Goal: Transaction & Acquisition: Purchase product/service

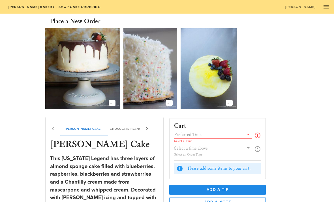
scroll to position [18, 0]
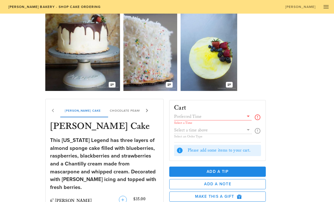
click at [249, 119] on icon at bounding box center [248, 116] width 7 height 7
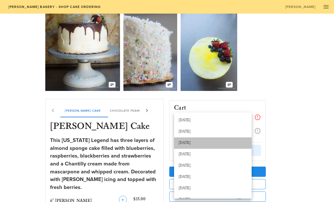
click at [199, 145] on div "[DATE]" at bounding box center [213, 142] width 69 height 9
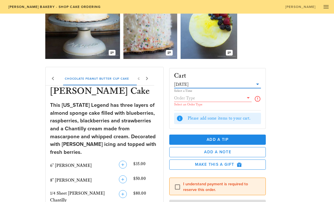
scroll to position [54, 0]
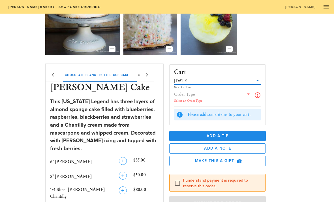
click at [248, 97] on icon at bounding box center [248, 94] width 7 height 7
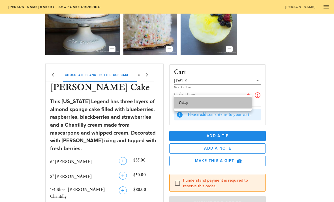
click at [186, 102] on div "Pickup" at bounding box center [213, 102] width 69 height 5
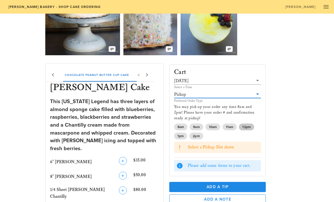
click at [245, 130] on span "12pm" at bounding box center [246, 126] width 8 height 7
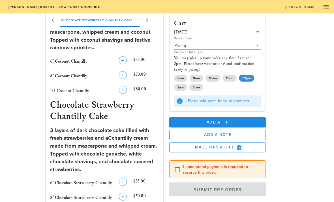
scroll to position [598, 0]
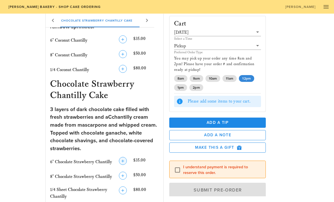
click at [126, 157] on icon "button" at bounding box center [122, 160] width 7 height 7
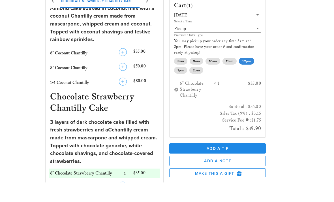
scroll to position [566, 0]
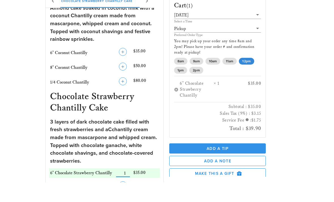
click at [258, 166] on span "Add a Tip" at bounding box center [217, 168] width 87 height 5
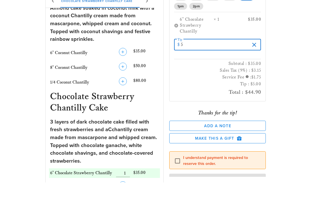
scroll to position [64, 0]
click at [174, 175] on div at bounding box center [178, 180] width 10 height 10
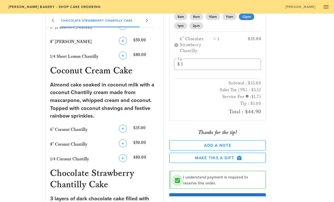
scroll to position [514, 0]
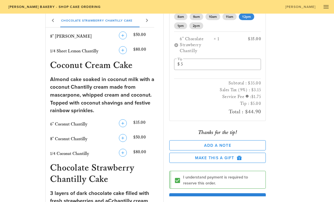
click at [221, 201] on span "Submit Pre-Order" at bounding box center [218, 201] width 84 height 6
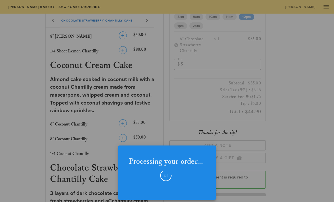
checkbox input "false"
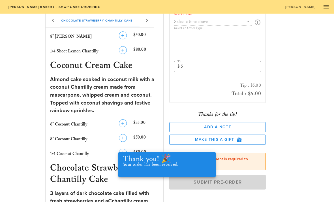
scroll to position [8, 0]
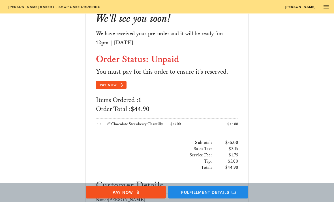
scroll to position [52, 0]
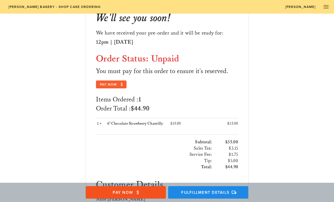
click at [119, 85] on icon "button" at bounding box center [121, 84] width 5 height 5
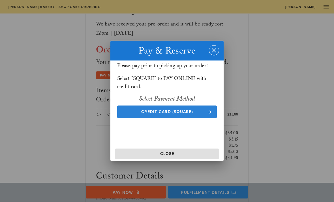
click at [208, 114] on icon "button" at bounding box center [209, 111] width 5 height 5
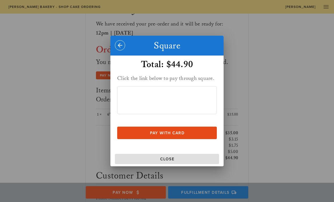
scroll to position [0, 0]
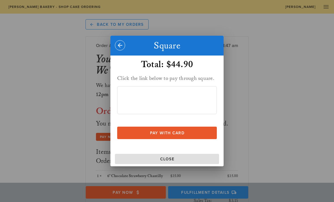
click at [179, 139] on button "Pay With Card" at bounding box center [167, 133] width 100 height 12
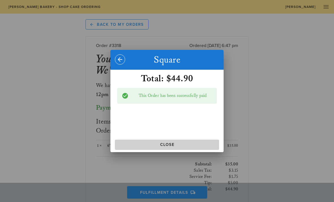
click at [180, 149] on button "Close" at bounding box center [167, 145] width 104 height 10
